Goal: Transaction & Acquisition: Purchase product/service

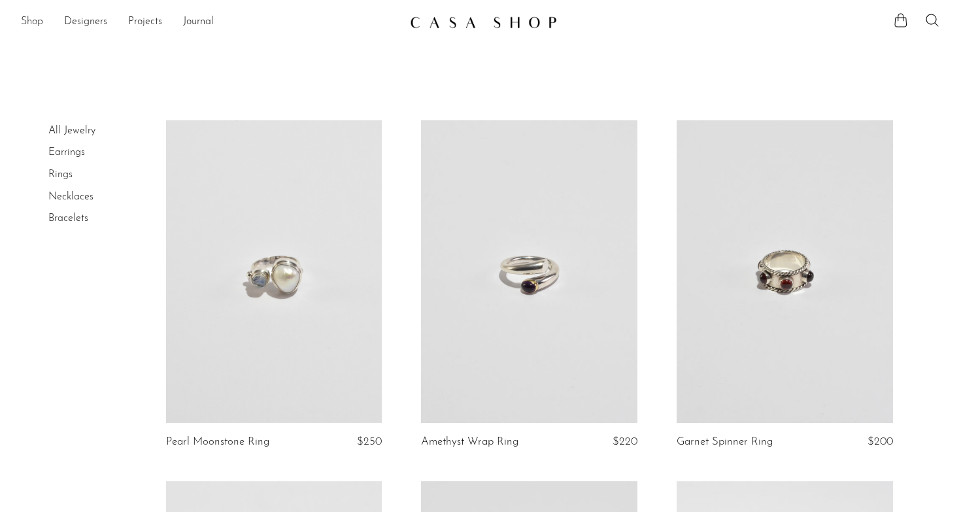
click at [41, 19] on link "Shop" at bounding box center [32, 22] width 22 height 17
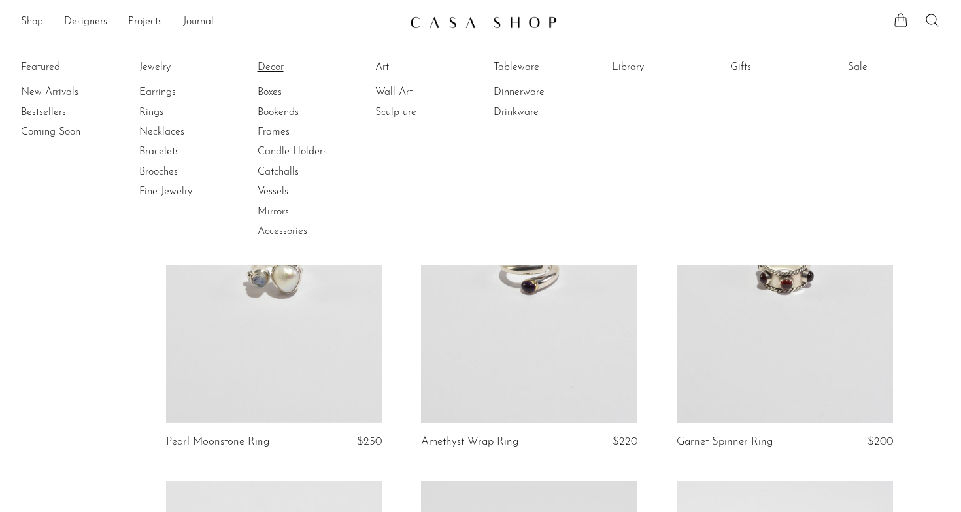
click at [275, 60] on link "Decor" at bounding box center [307, 67] width 98 height 14
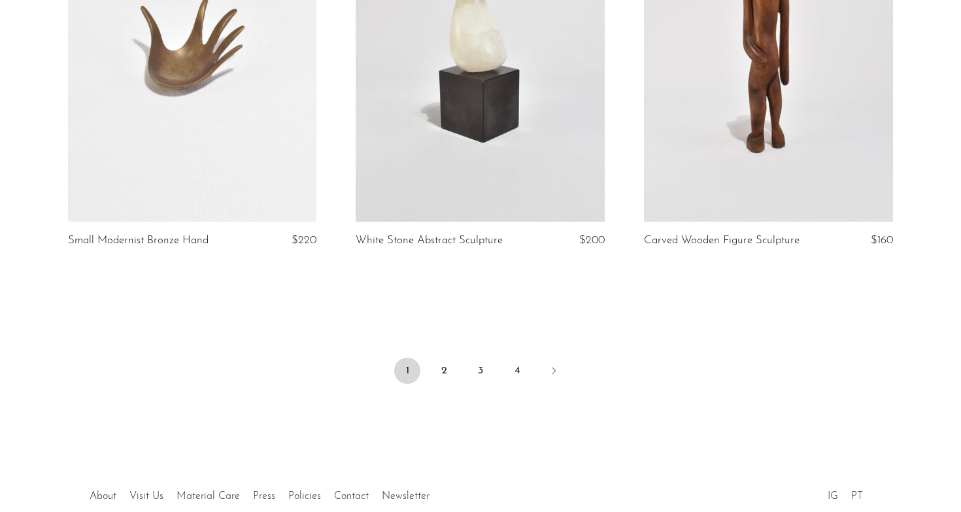
scroll to position [4747, 0]
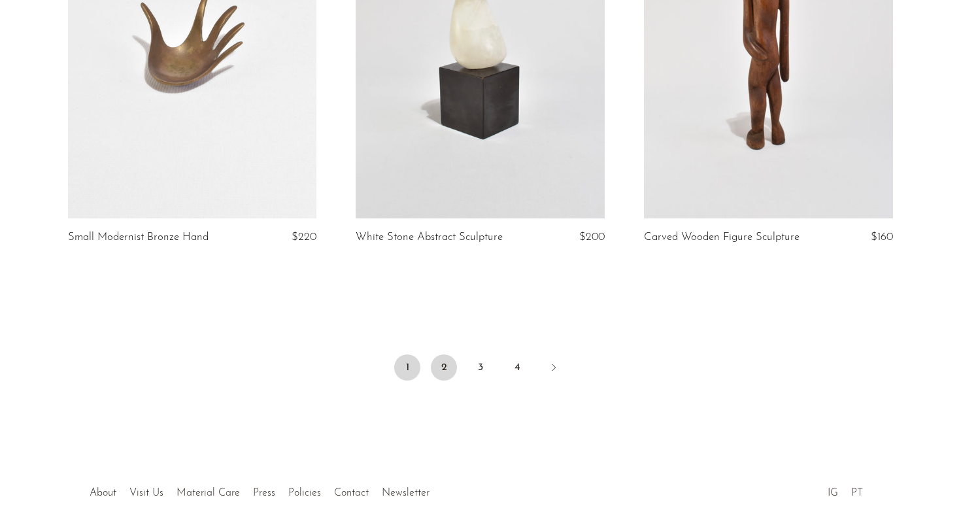
click at [451, 356] on link "2" at bounding box center [444, 367] width 26 height 26
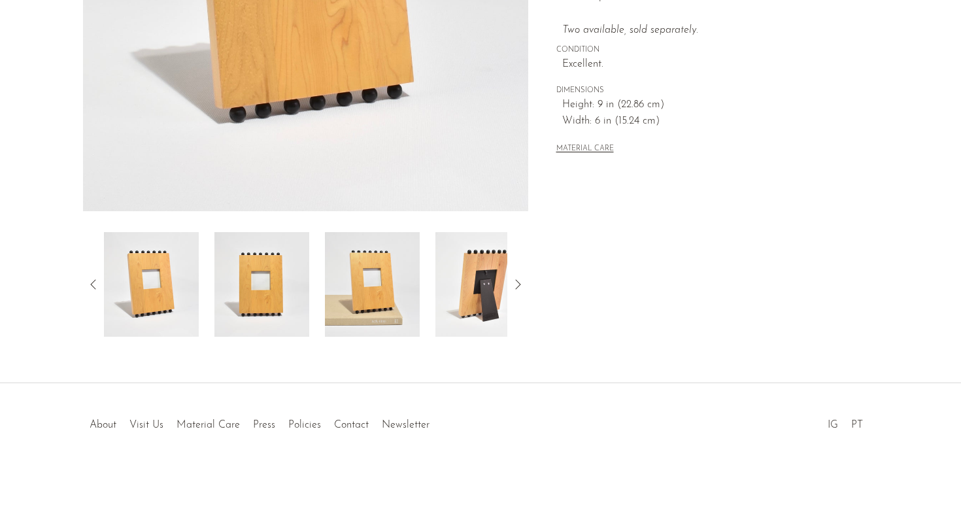
click at [468, 313] on img at bounding box center [482, 284] width 95 height 105
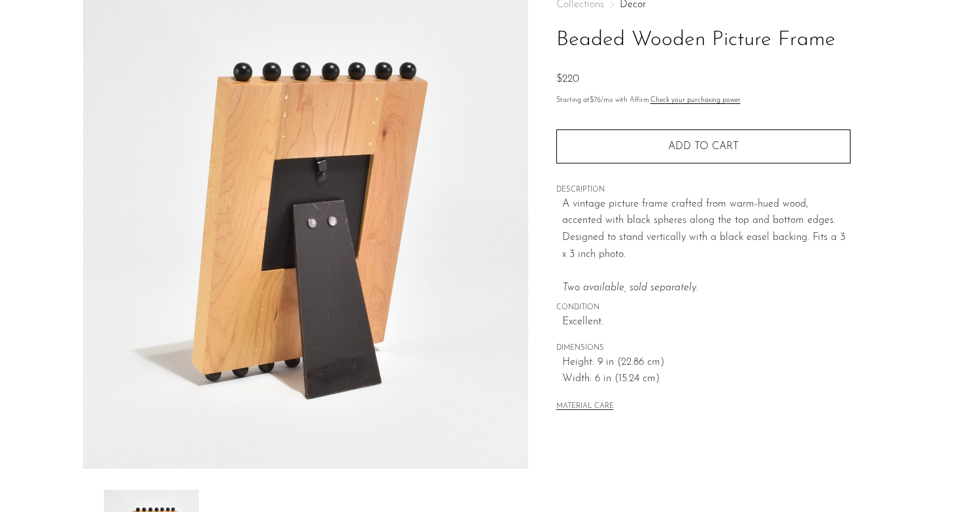
scroll to position [87, 0]
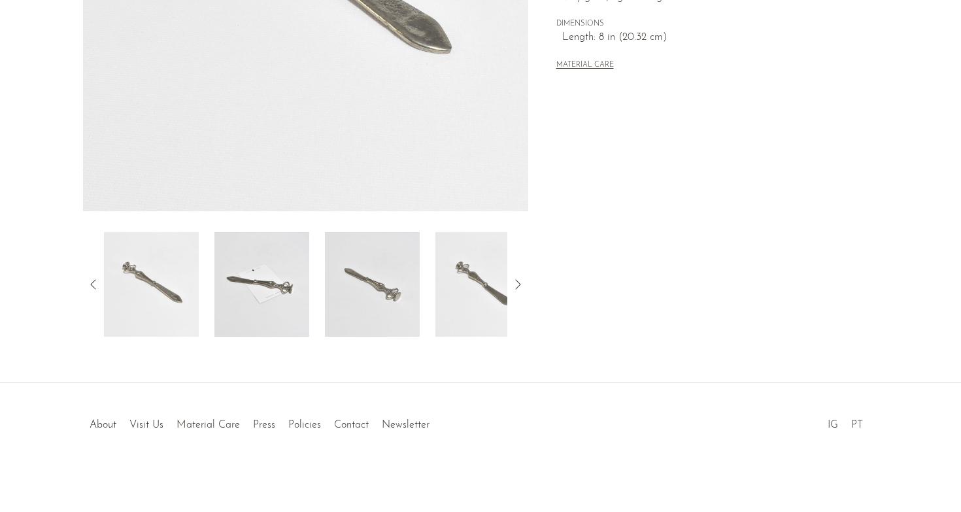
click at [467, 271] on img at bounding box center [482, 284] width 95 height 105
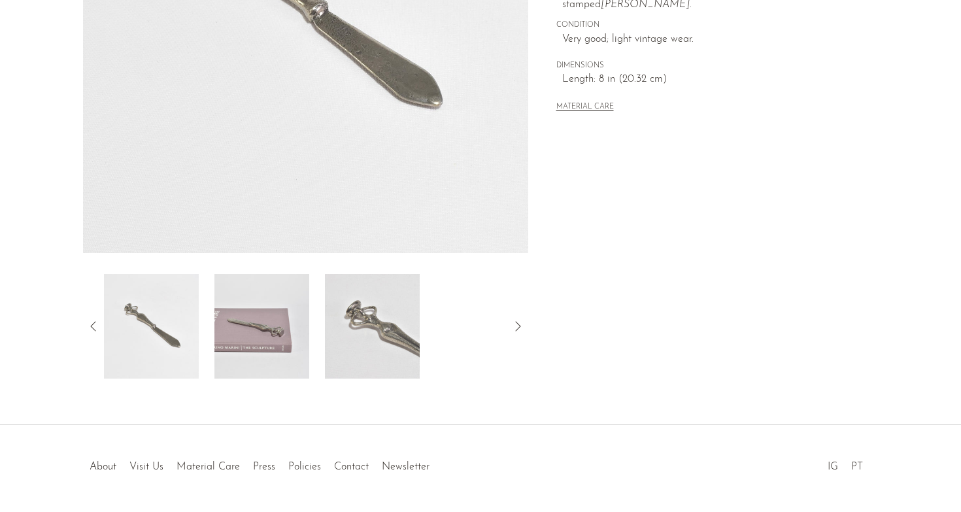
scroll to position [339, 0]
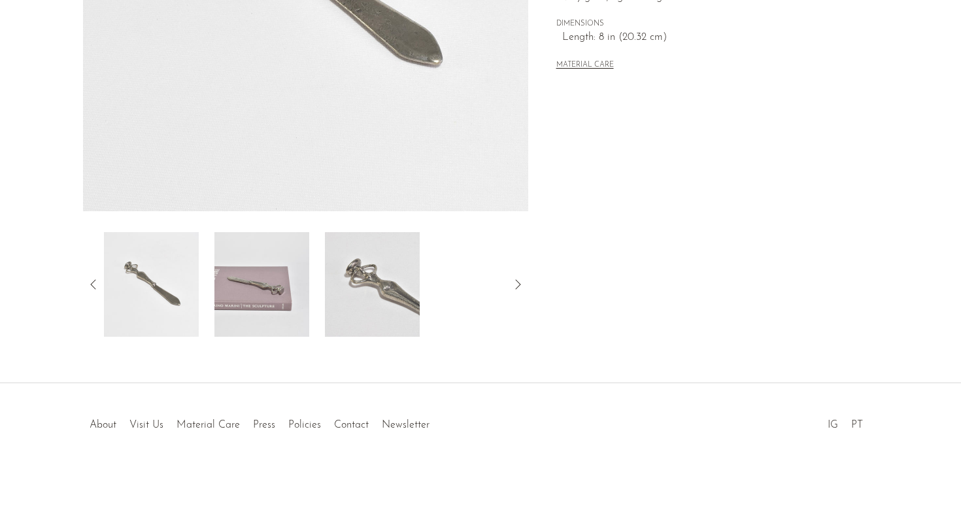
click at [362, 293] on img at bounding box center [372, 284] width 95 height 105
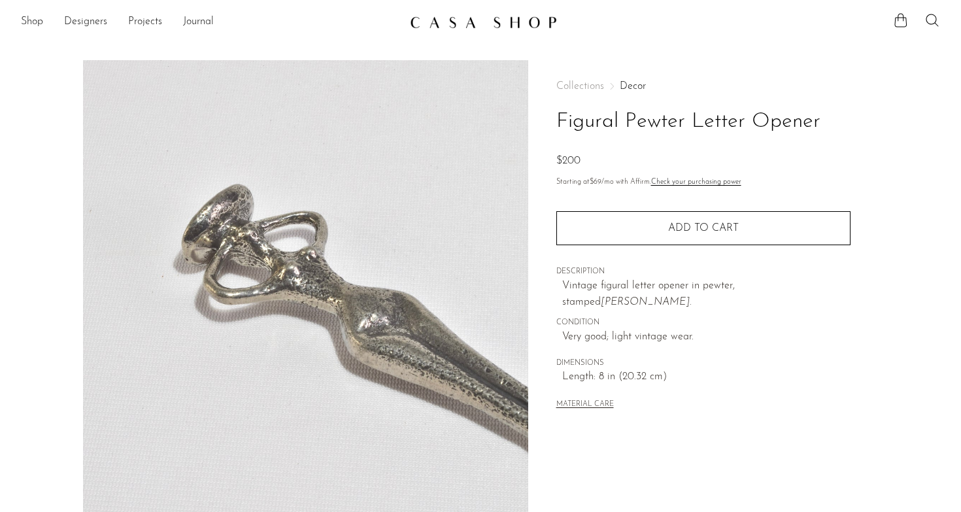
scroll to position [0, 0]
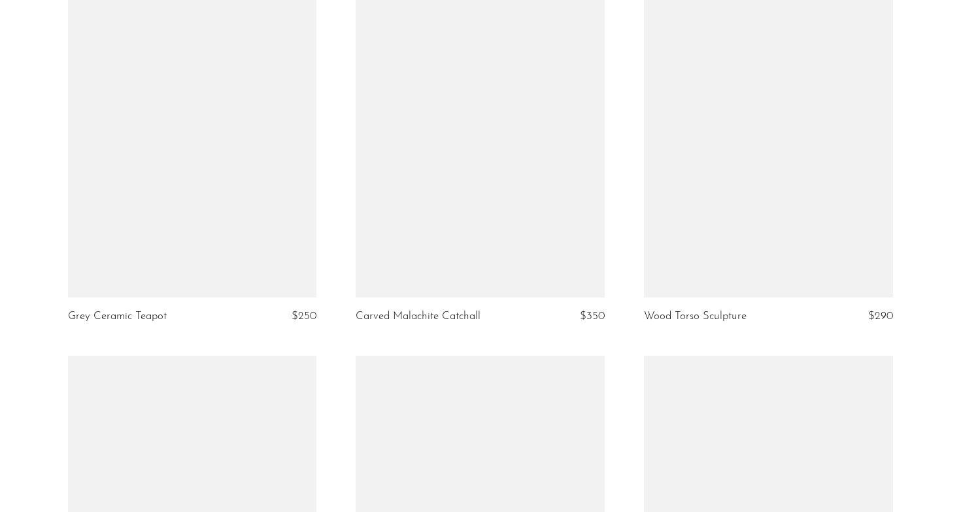
scroll to position [4680, 0]
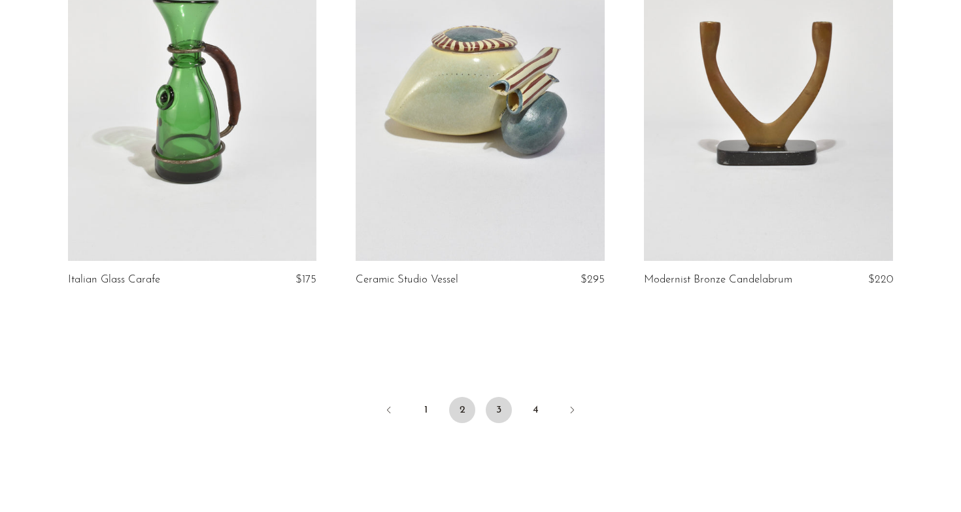
click at [500, 411] on link "3" at bounding box center [499, 410] width 26 height 26
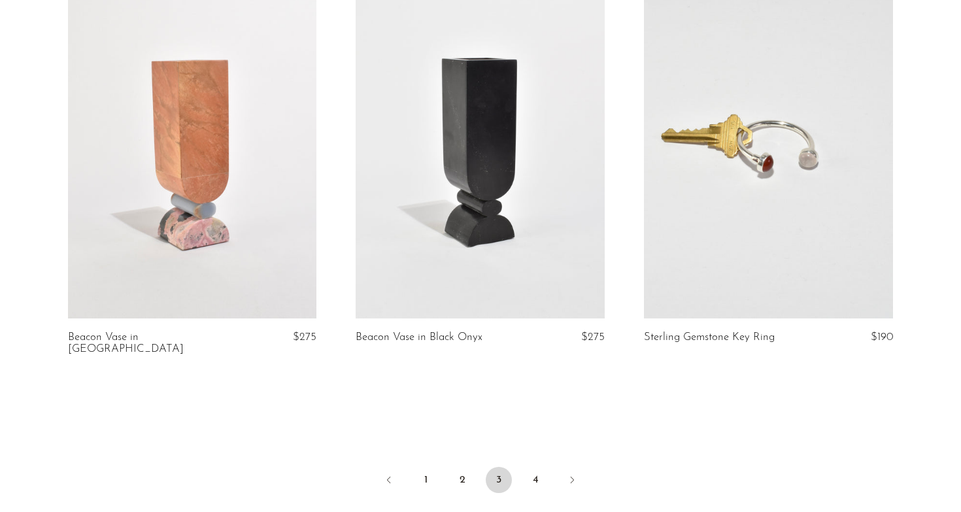
scroll to position [4650, 0]
click at [541, 467] on link "4" at bounding box center [535, 480] width 26 height 26
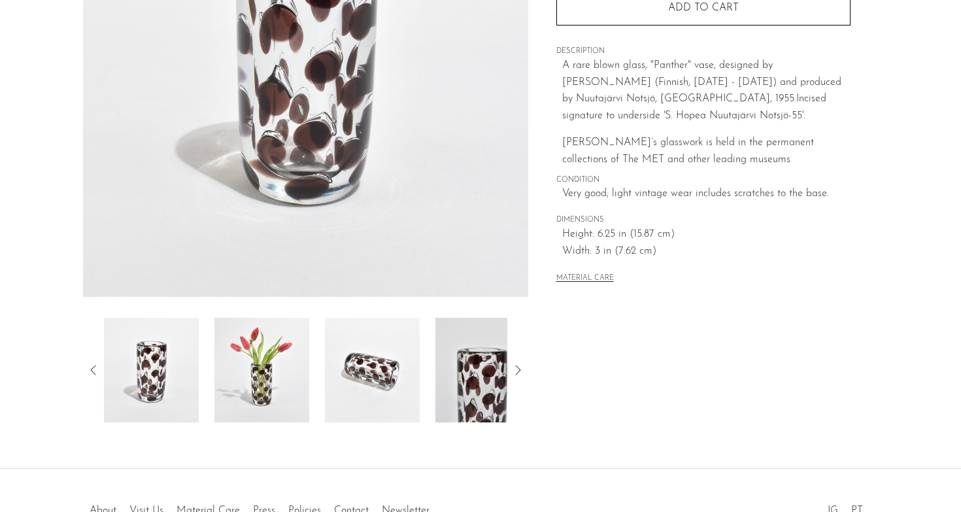
scroll to position [330, 0]
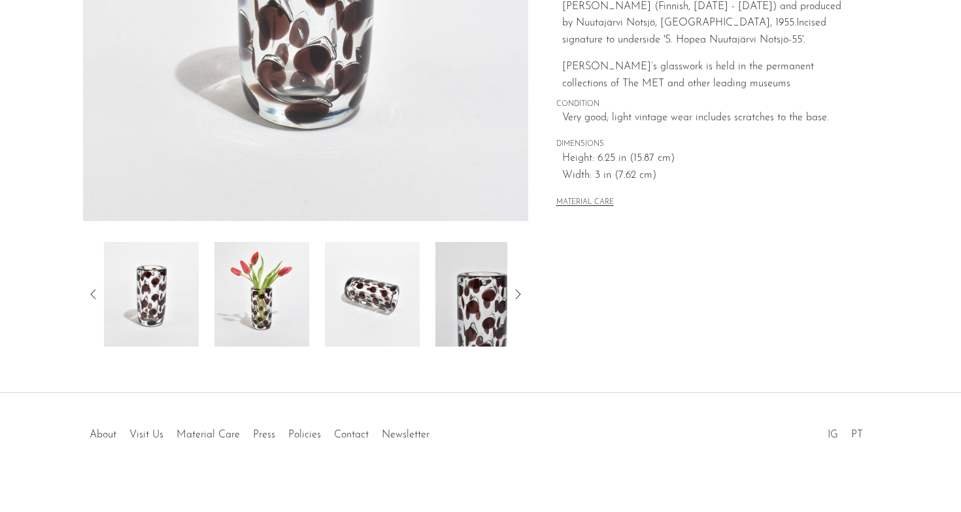
click at [257, 308] on img at bounding box center [261, 294] width 95 height 105
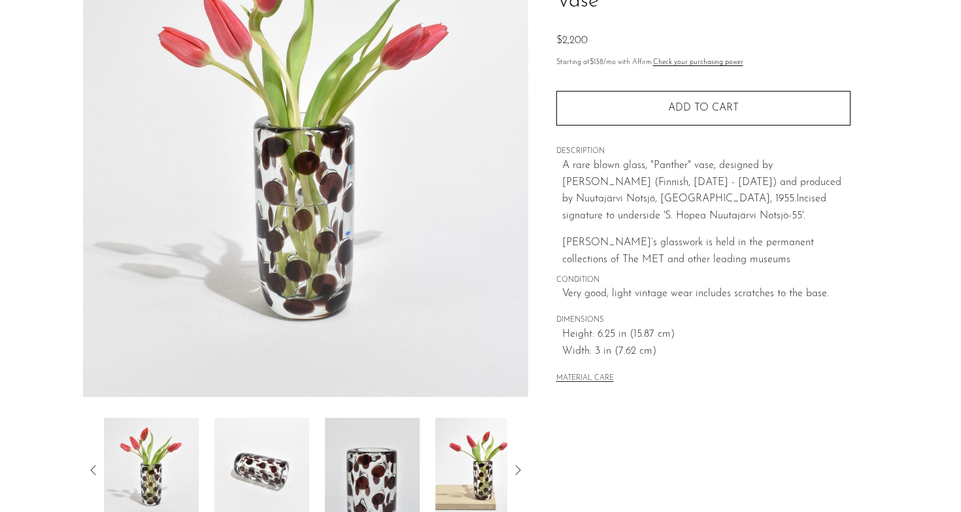
scroll to position [152, 0]
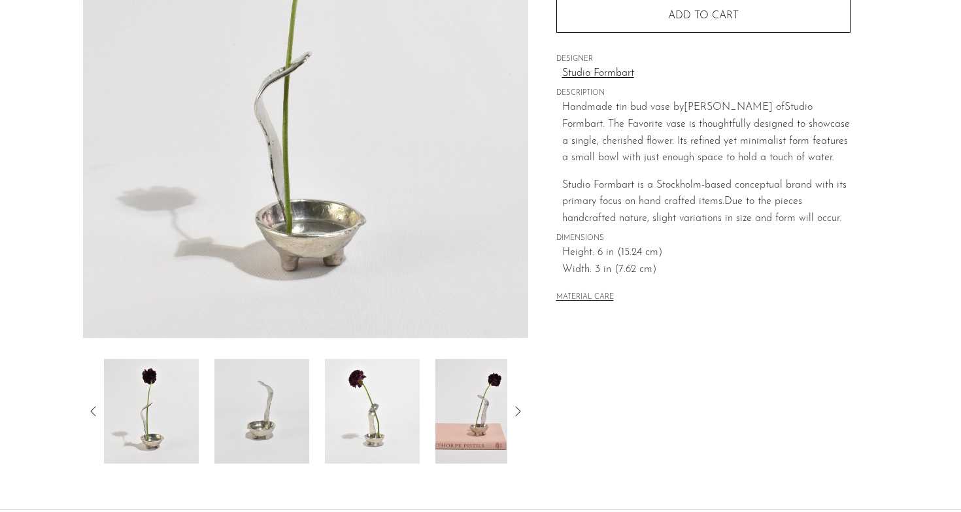
scroll to position [251, 0]
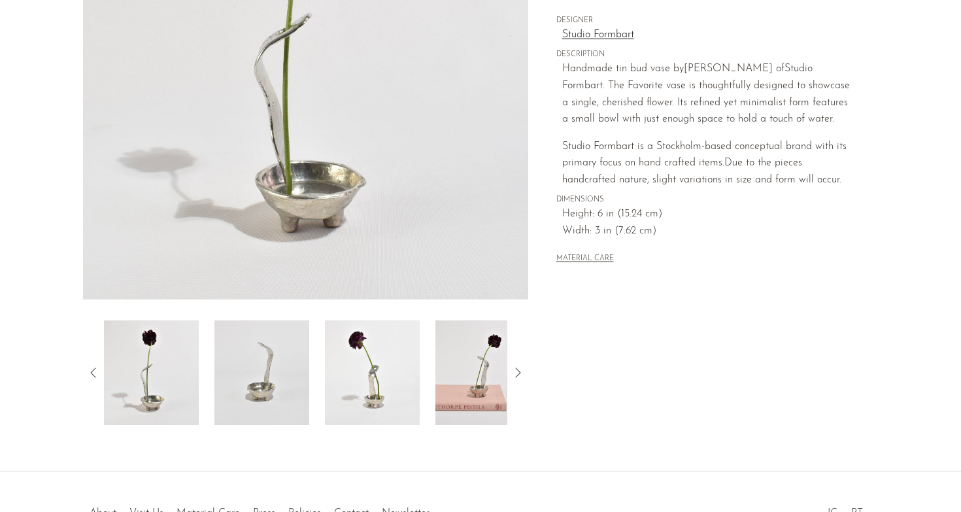
click at [471, 366] on img at bounding box center [482, 372] width 95 height 105
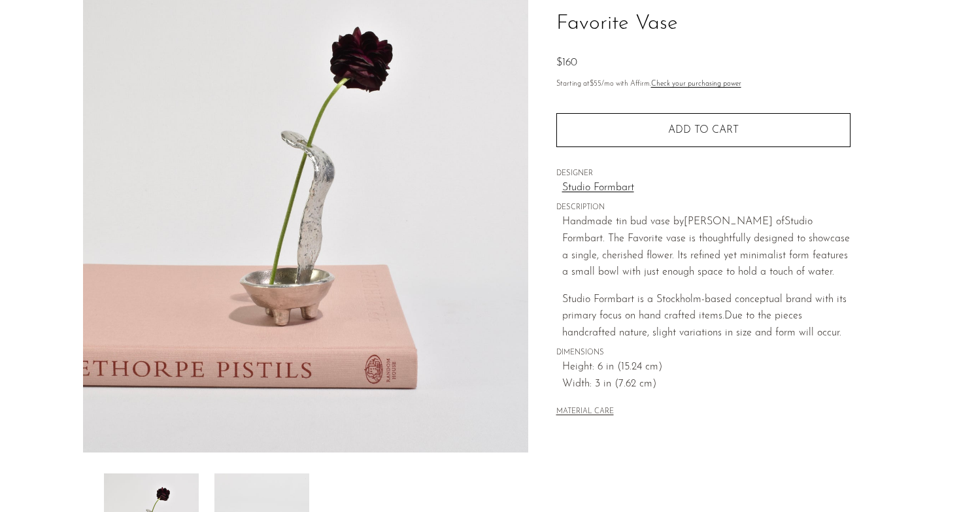
scroll to position [97, 0]
drag, startPoint x: 759, startPoint y: 216, endPoint x: 687, endPoint y: 216, distance: 72.6
click at [687, 217] on span "Sarah E. Haukka of" at bounding box center [734, 222] width 101 height 10
drag, startPoint x: 636, startPoint y: 294, endPoint x: 525, endPoint y: 294, distance: 110.5
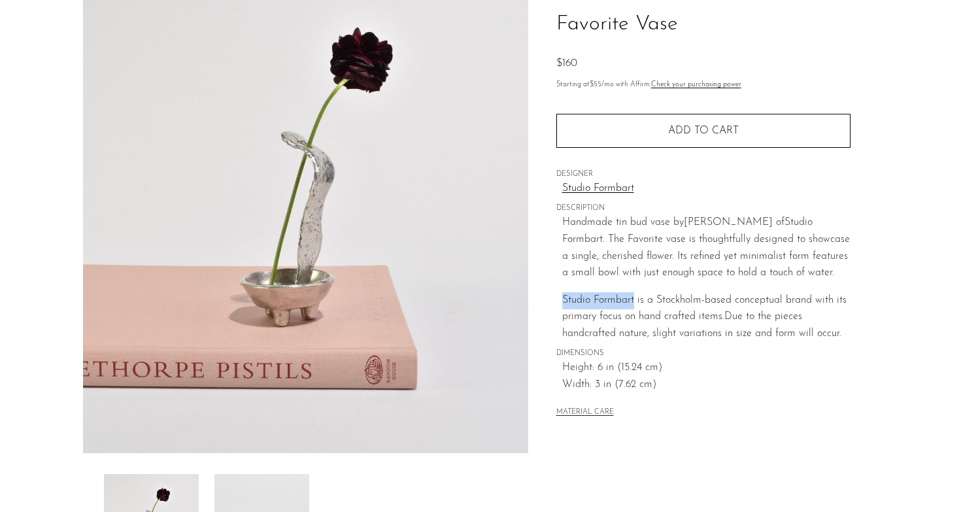
click at [525, 294] on article "Favorite Vase $160" at bounding box center [480, 271] width 837 height 616
click at [575, 292] on p "Studio Formbart is a Stockholm-based conceptual brand with its primary focus on…" at bounding box center [706, 317] width 288 height 50
drag, startPoint x: 563, startPoint y: 295, endPoint x: 635, endPoint y: 294, distance: 71.9
click at [635, 295] on span "Studio Formbart is a Stockholm-based conceptual brand with its primary focus on…" at bounding box center [704, 308] width 284 height 27
copy span "Studio Formbart"
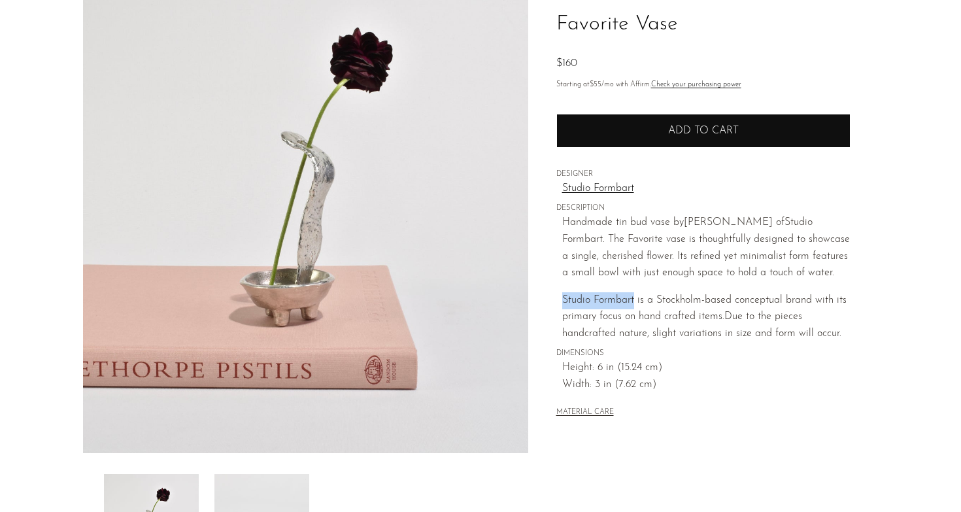
click at [738, 141] on button "Add to cart" at bounding box center [703, 131] width 294 height 34
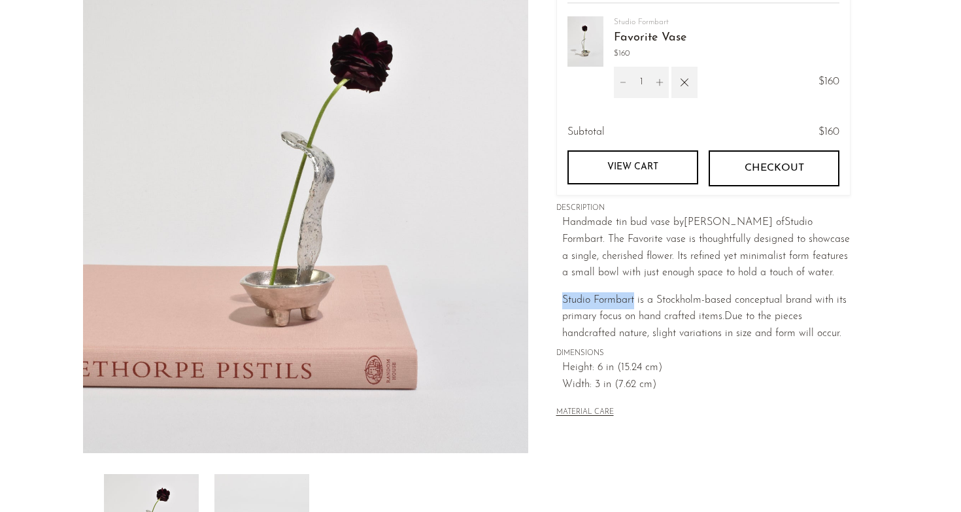
click at [757, 168] on span "Checkout" at bounding box center [774, 168] width 60 height 12
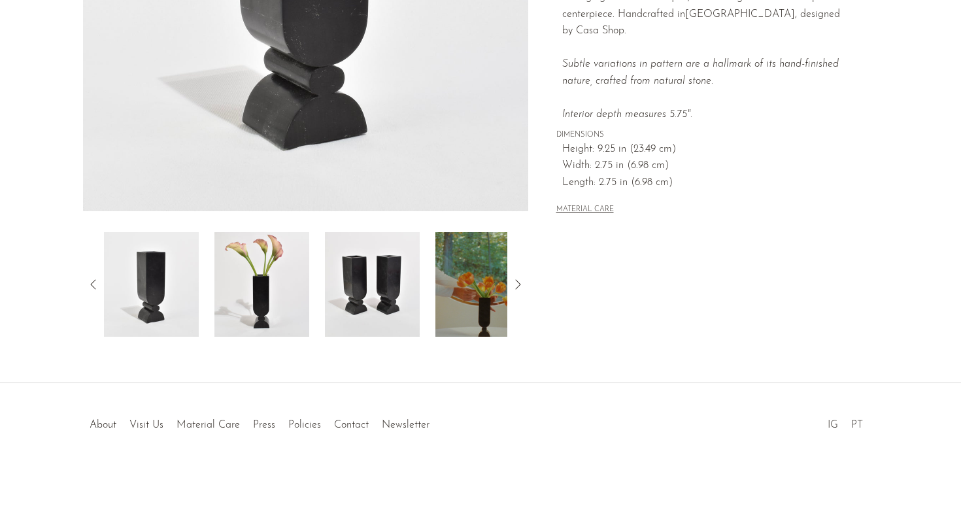
click at [294, 299] on img at bounding box center [261, 284] width 95 height 105
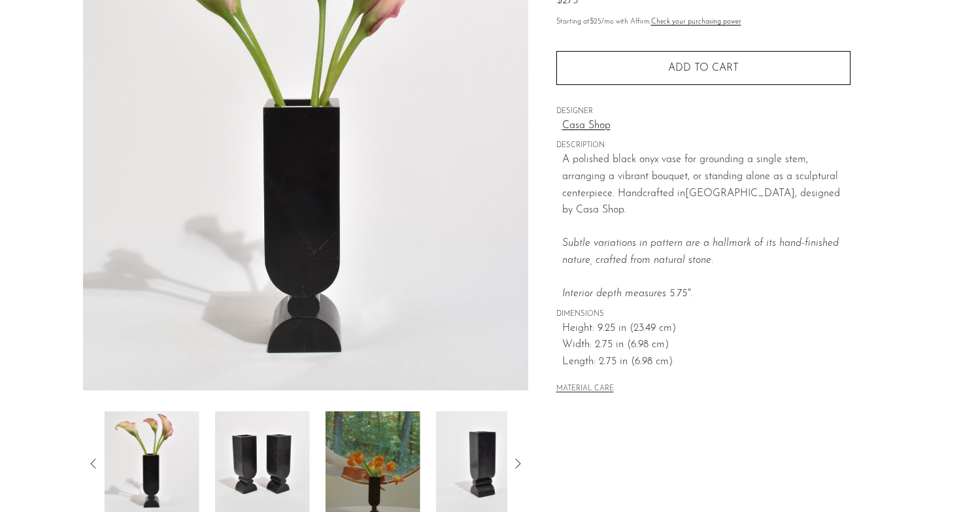
scroll to position [159, 0]
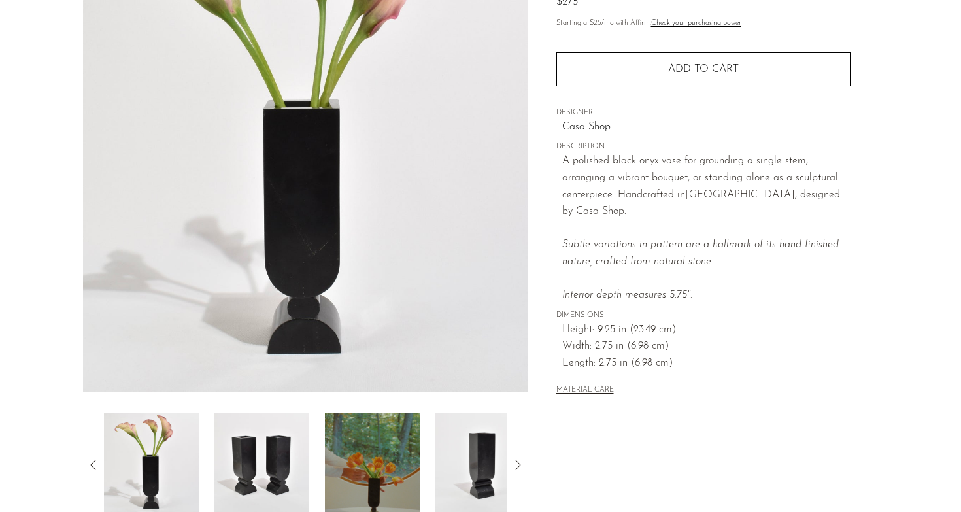
click at [378, 436] on img at bounding box center [372, 465] width 95 height 105
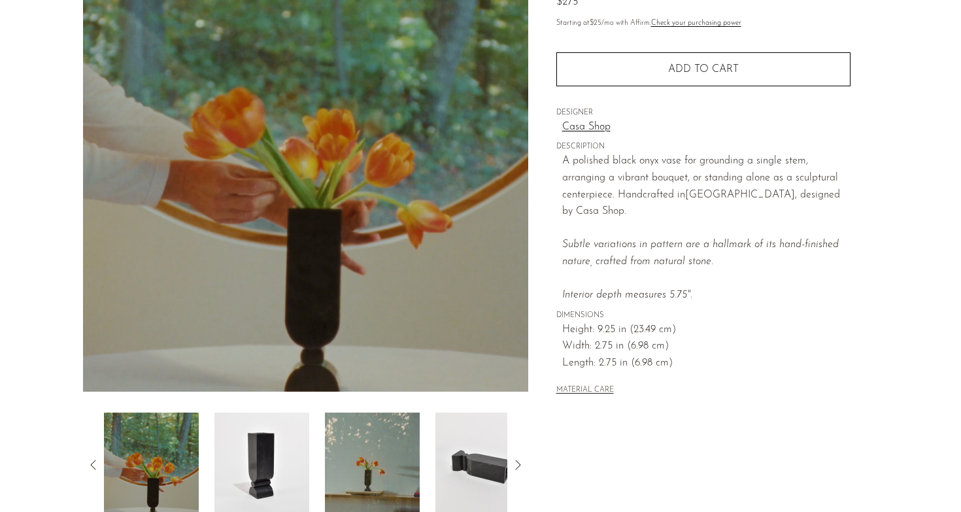
click at [316, 455] on div at bounding box center [305, 465] width 403 height 105
click at [442, 469] on img at bounding box center [482, 465] width 95 height 105
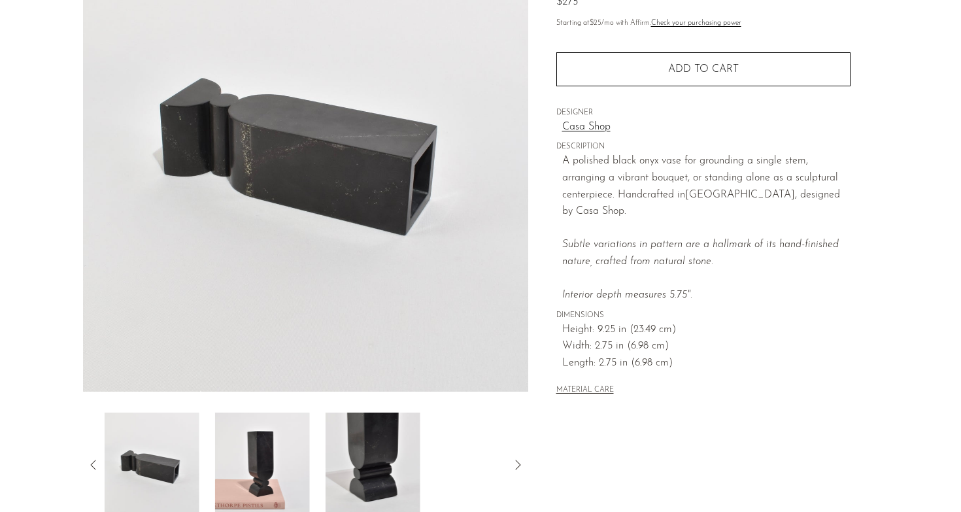
click at [441, 469] on div at bounding box center [305, 465] width 403 height 105
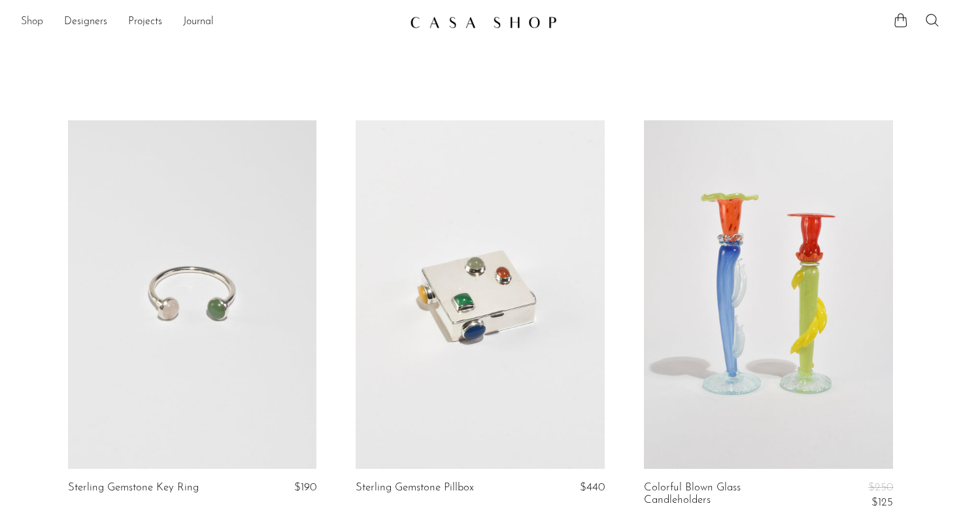
click at [27, 20] on link "Shop" at bounding box center [32, 22] width 22 height 17
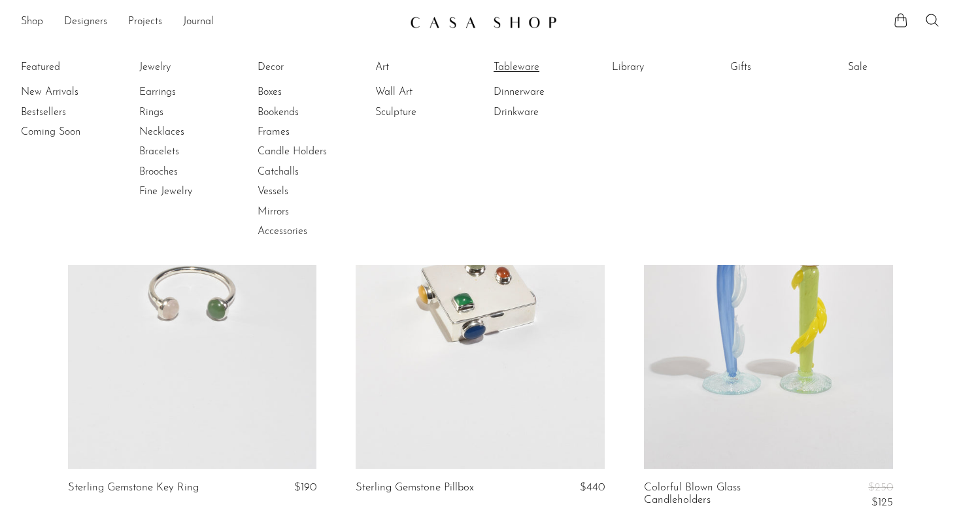
click at [507, 67] on link "Tableware" at bounding box center [543, 67] width 98 height 14
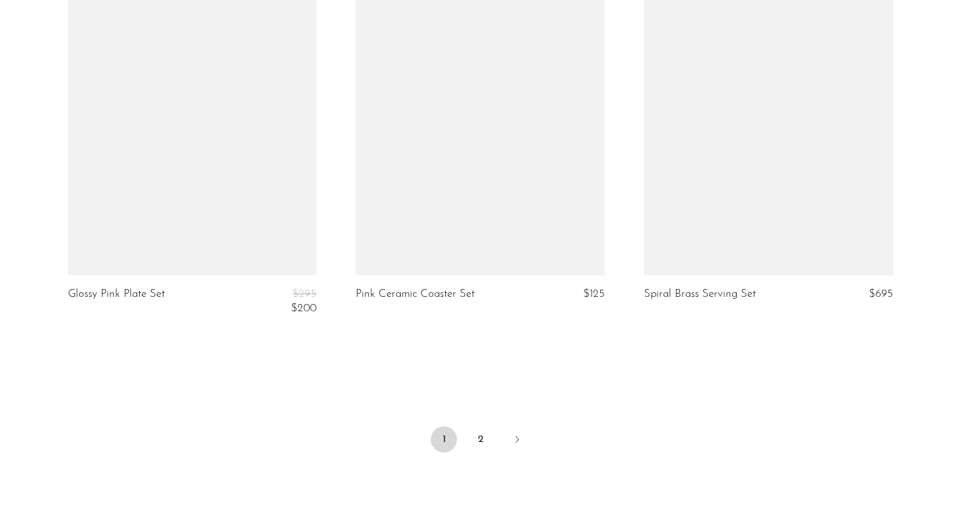
scroll to position [4780, 0]
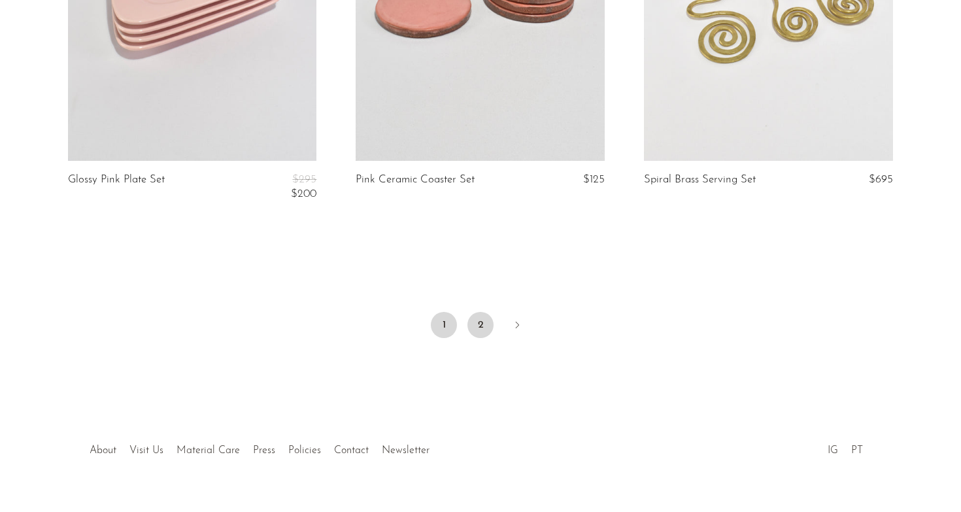
click at [475, 324] on link "2" at bounding box center [481, 325] width 26 height 26
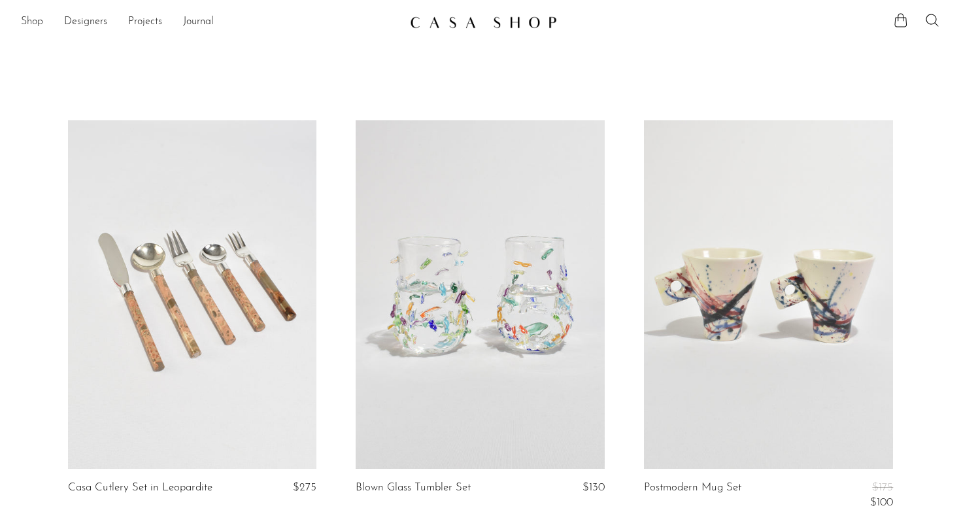
click at [30, 16] on link "Shop" at bounding box center [32, 22] width 22 height 17
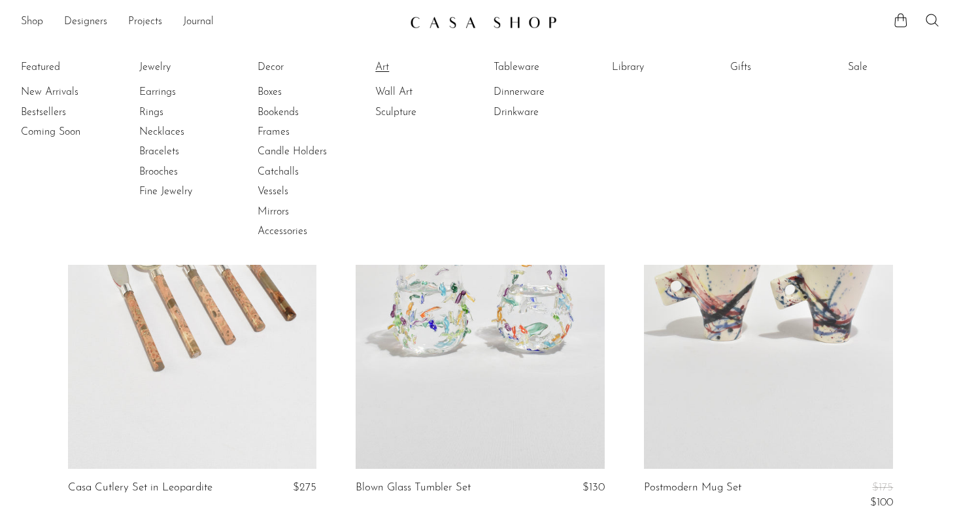
click at [396, 63] on link "Art" at bounding box center [424, 67] width 98 height 14
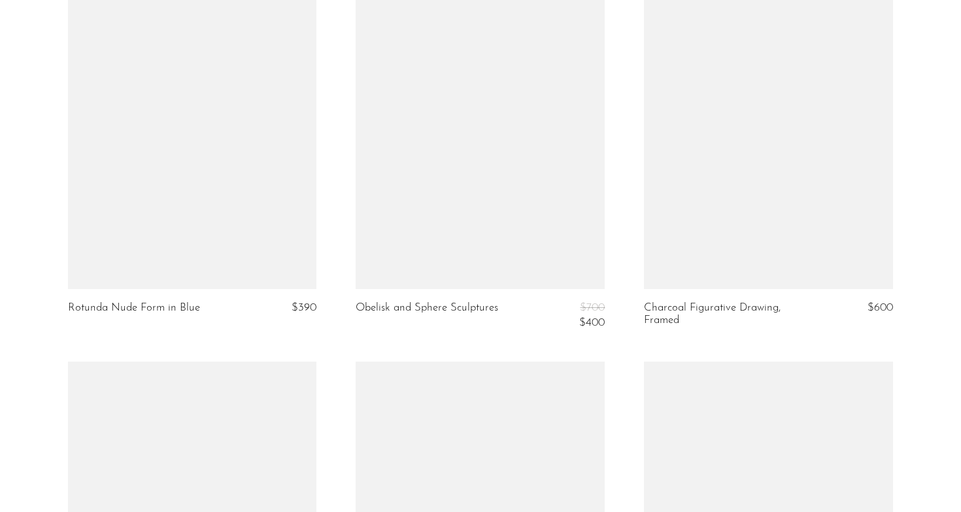
scroll to position [4769, 0]
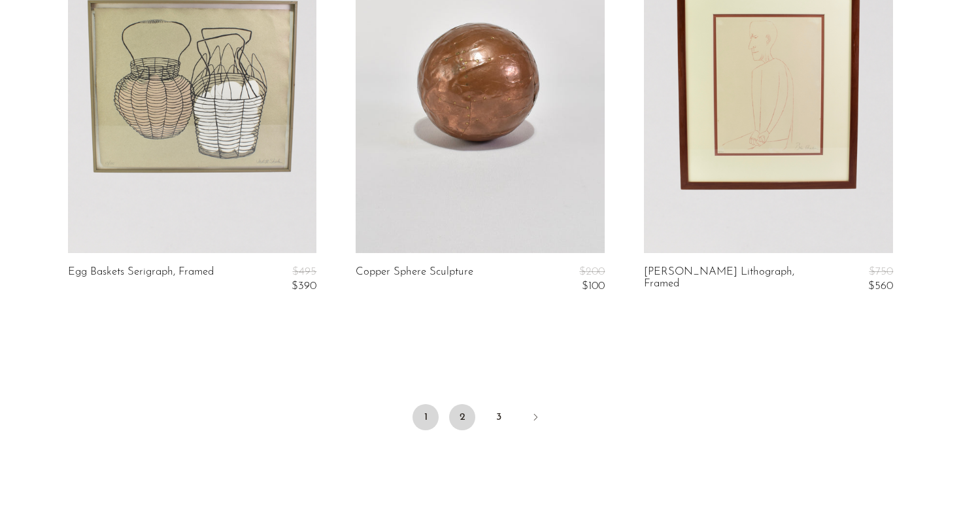
click at [469, 404] on link "2" at bounding box center [462, 417] width 26 height 26
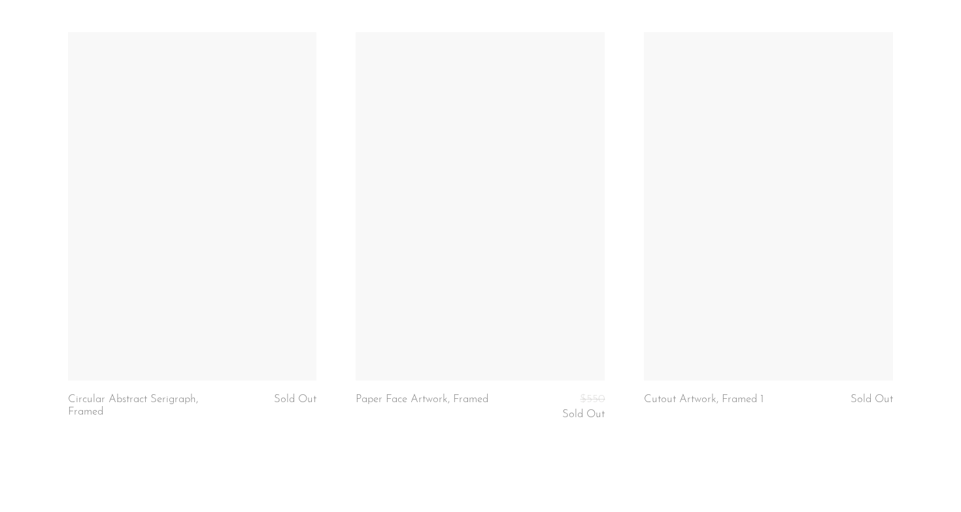
scroll to position [4697, 0]
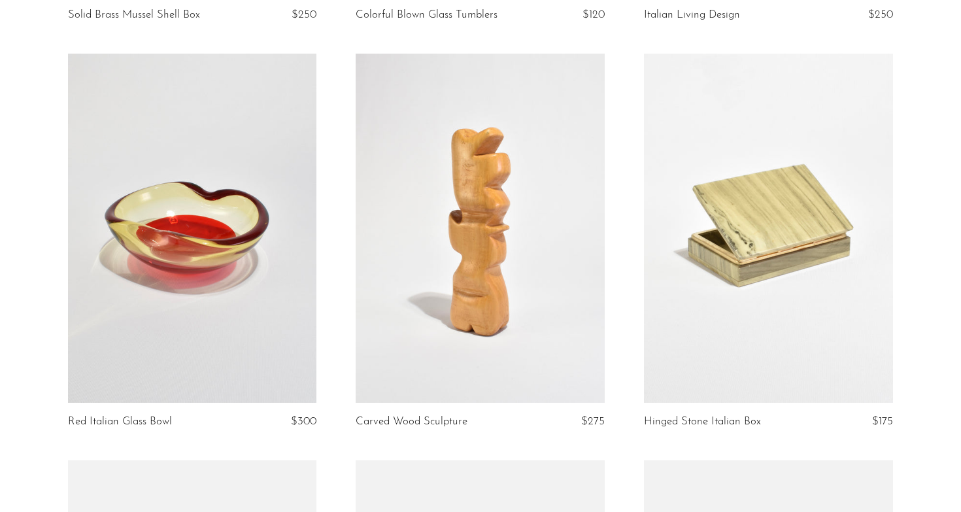
scroll to position [1180, 0]
